Goal: Find specific page/section: Find specific page/section

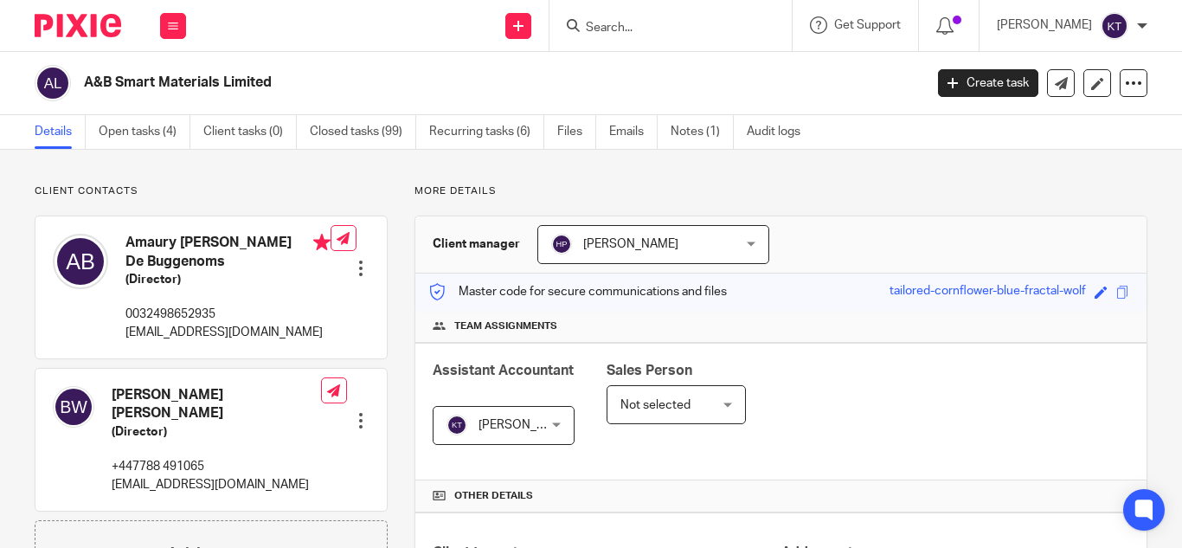
click at [642, 28] on input "Search" at bounding box center [662, 29] width 156 height 16
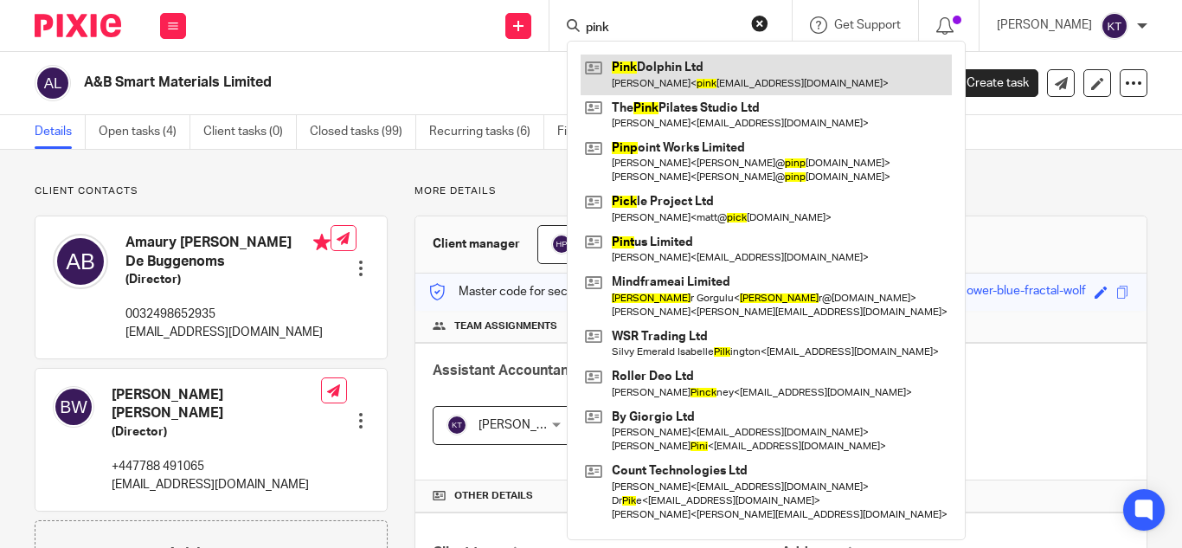
type input "pink"
click at [676, 78] on link at bounding box center [765, 74] width 371 height 40
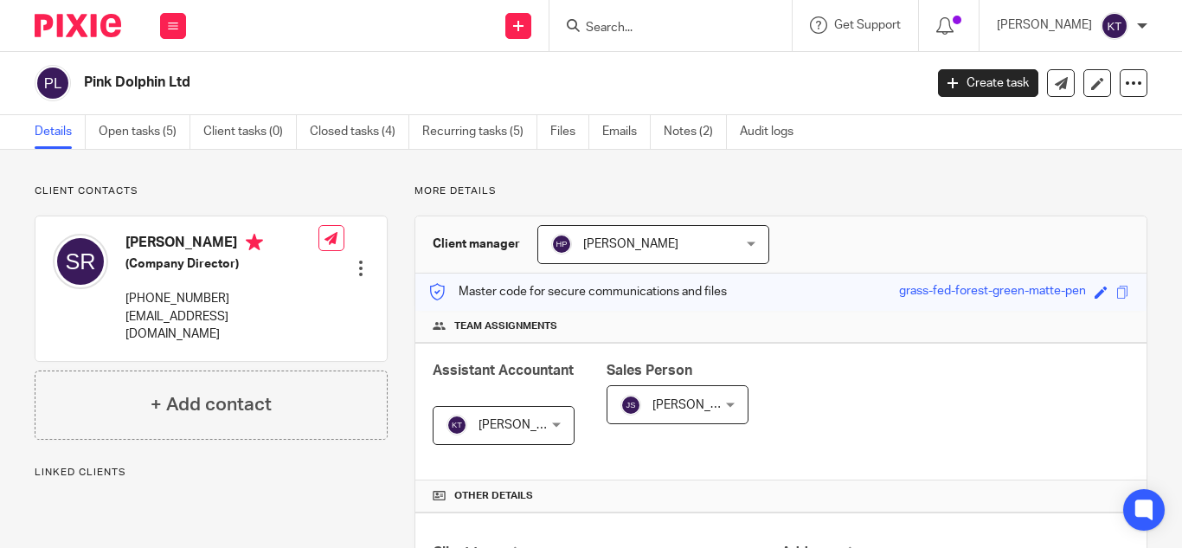
scroll to position [439, 0]
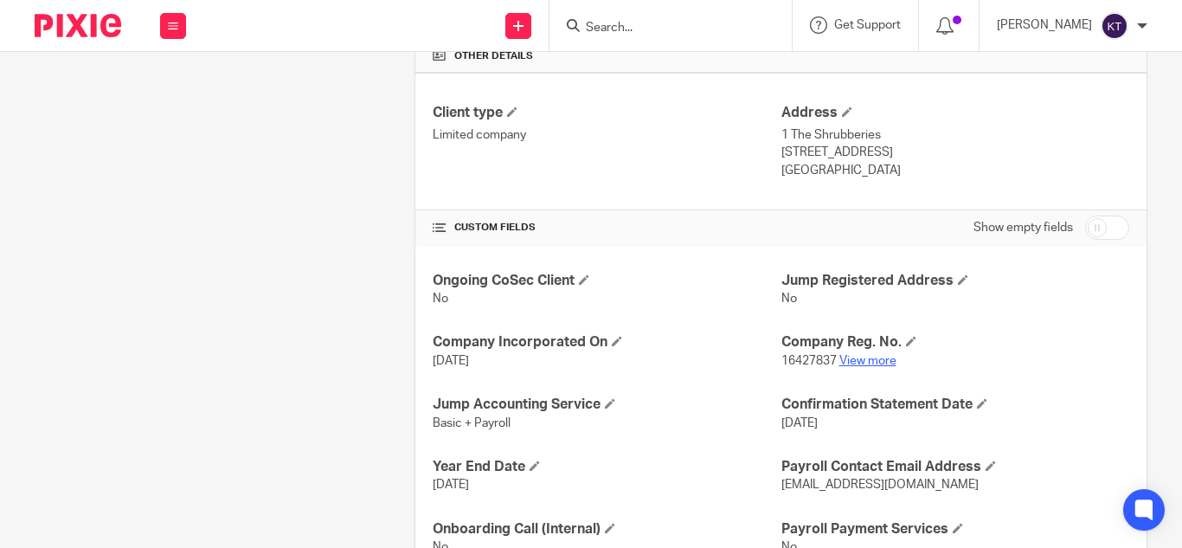
click at [858, 356] on link "View more" at bounding box center [867, 361] width 57 height 12
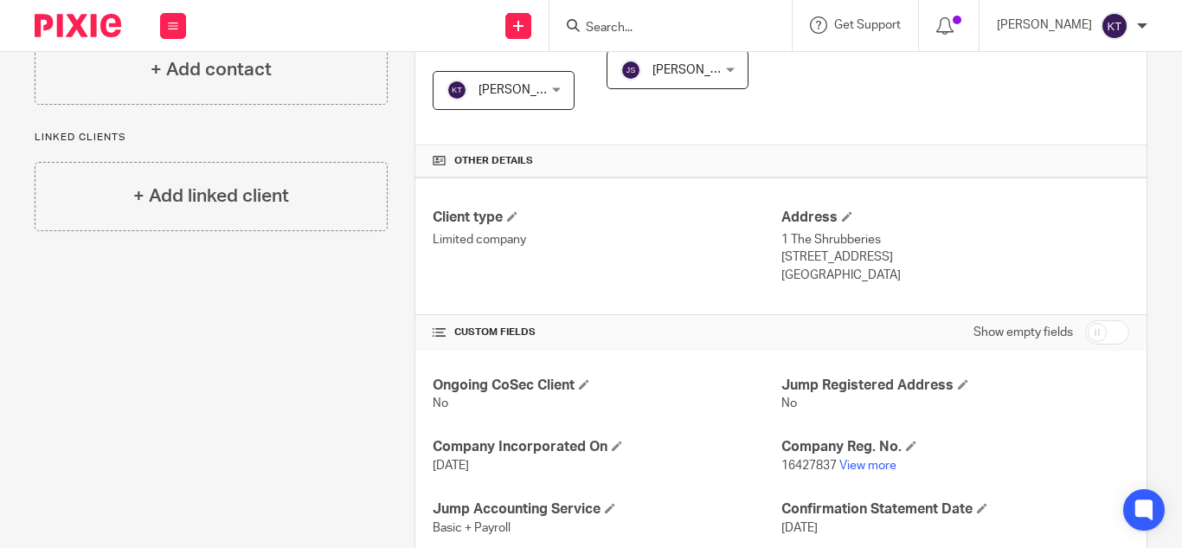
scroll to position [338, 0]
